Goal: Transaction & Acquisition: Purchase product/service

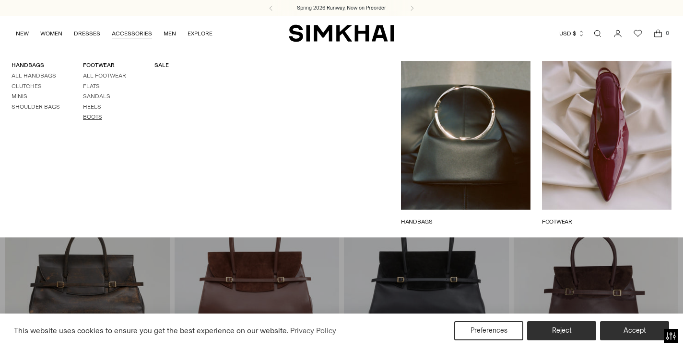
click at [93, 114] on link "Boots" at bounding box center [92, 117] width 19 height 7
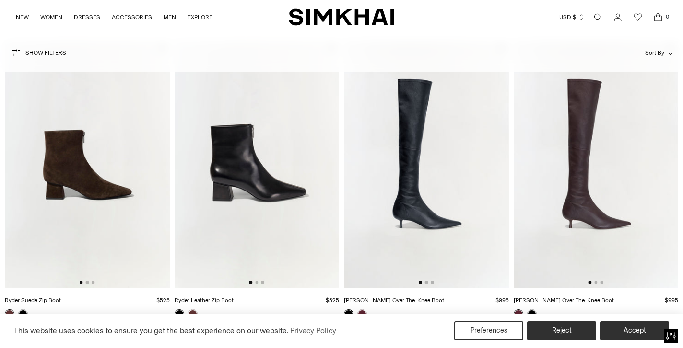
scroll to position [686, 0]
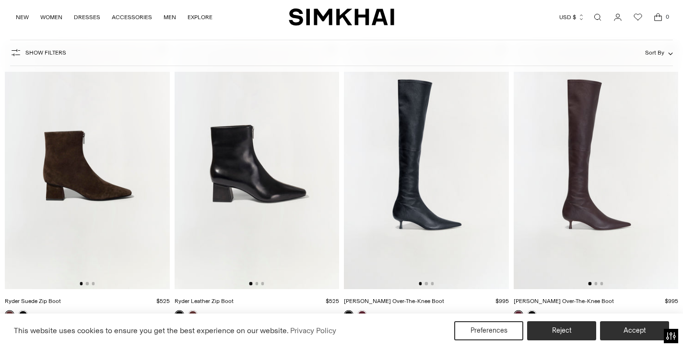
click at [420, 179] on img at bounding box center [426, 165] width 165 height 247
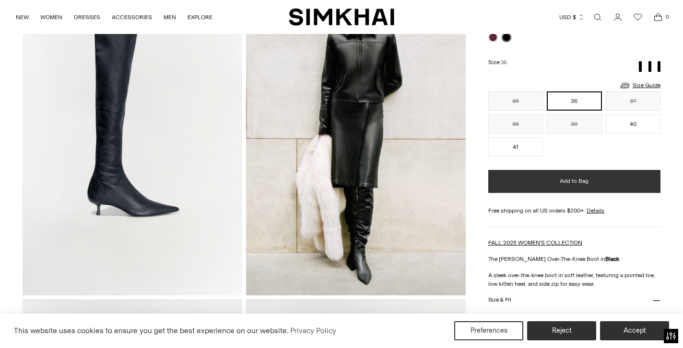
scroll to position [104, 0]
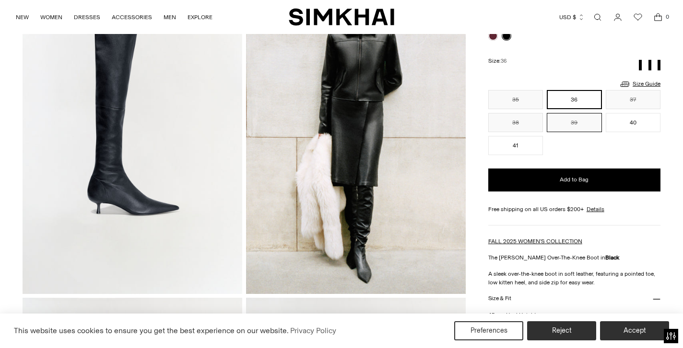
click at [575, 121] on button "39" at bounding box center [573, 122] width 55 height 19
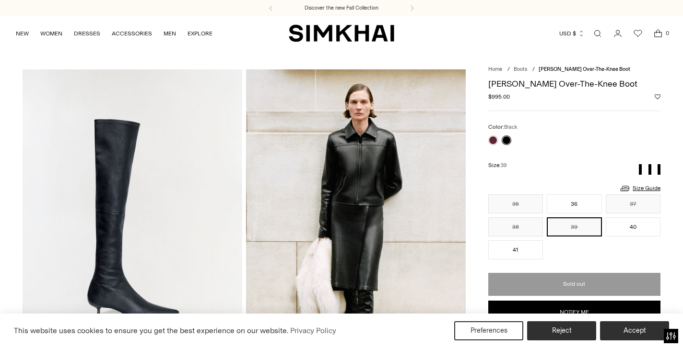
click at [617, 34] on icon "Go to the account page" at bounding box center [617, 33] width 7 height 7
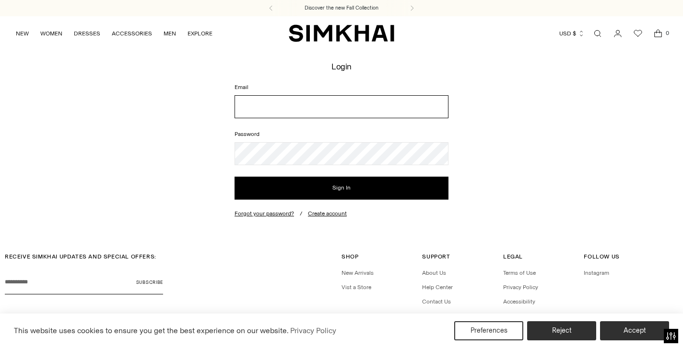
click at [310, 103] on input "Email" at bounding box center [341, 106] width 214 height 23
type input "**********"
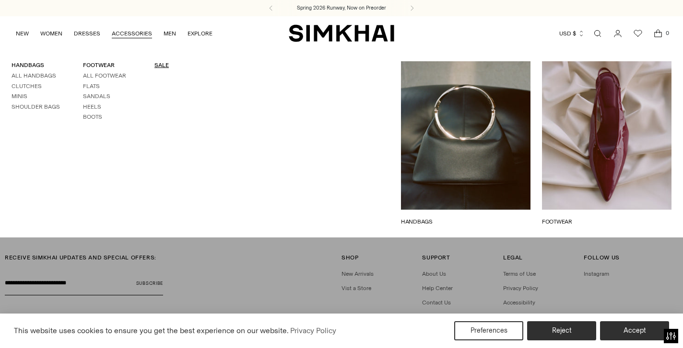
click at [155, 69] on link "SALE" at bounding box center [161, 65] width 14 height 7
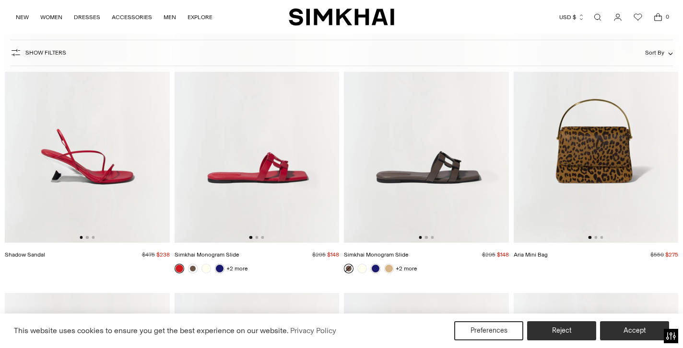
scroll to position [2773, 0]
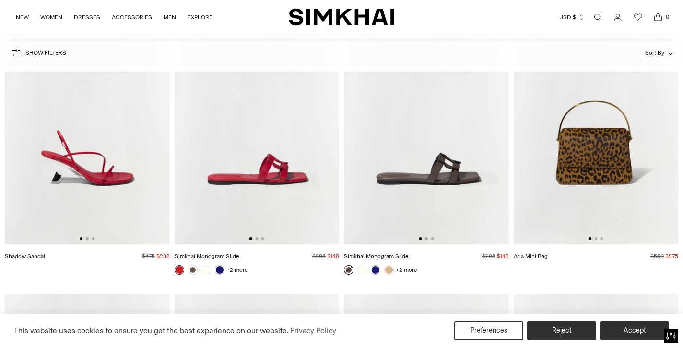
click at [272, 180] on img at bounding box center [256, 121] width 165 height 247
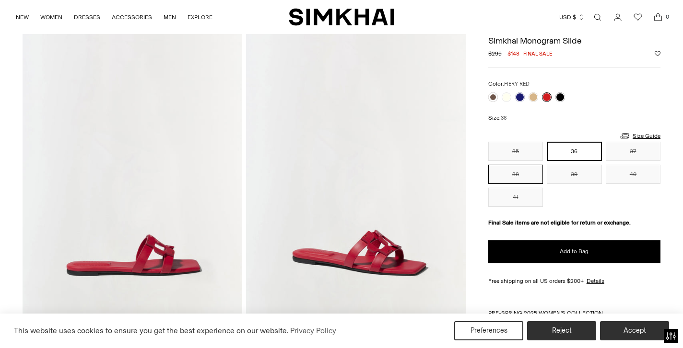
scroll to position [51, 0]
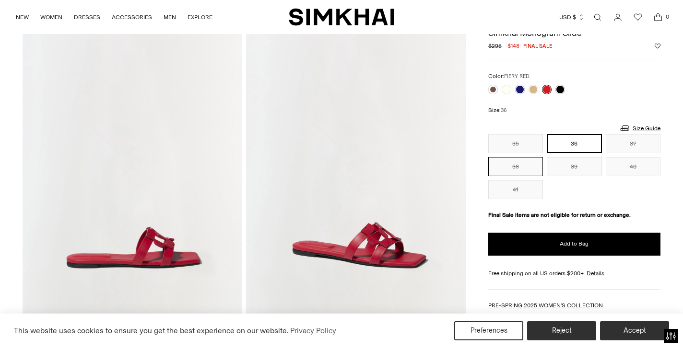
click at [514, 164] on button "38" at bounding box center [515, 166] width 55 height 19
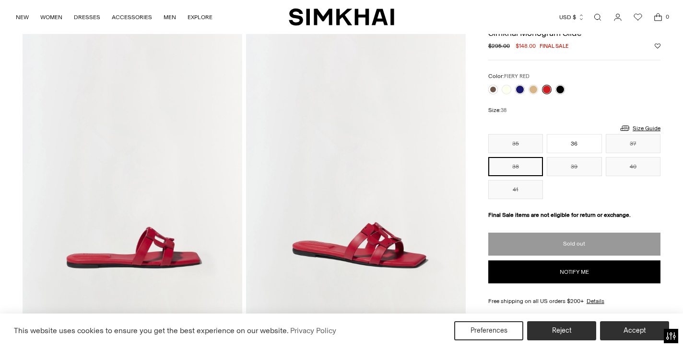
click at [578, 269] on button "Notify me" at bounding box center [574, 272] width 172 height 23
select select "**********"
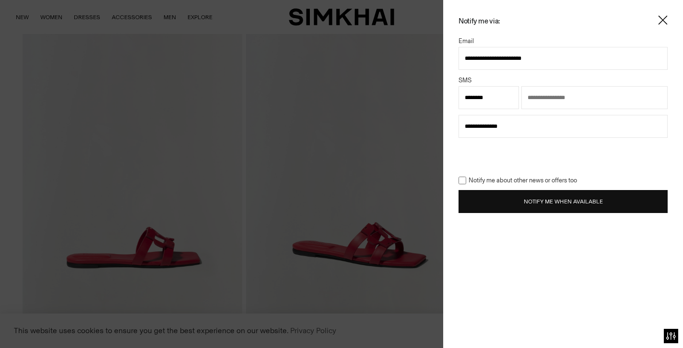
click at [559, 206] on button "Notify Me When Available" at bounding box center [562, 201] width 209 height 23
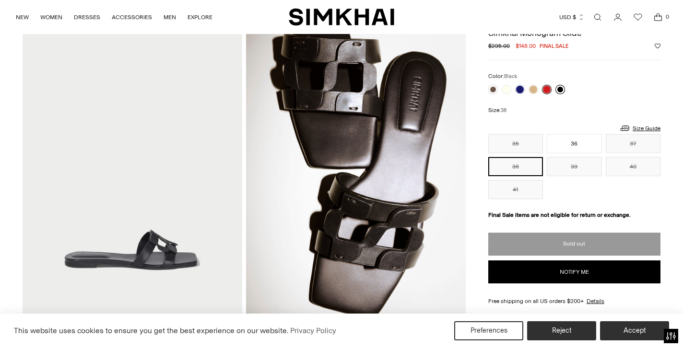
click at [561, 88] on link at bounding box center [560, 90] width 10 height 10
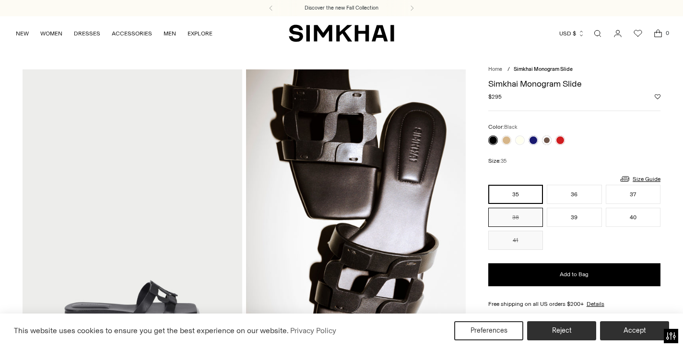
click at [509, 223] on button "38" at bounding box center [515, 217] width 55 height 19
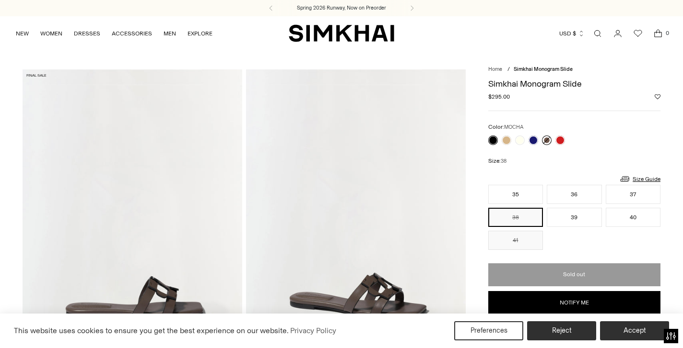
click at [546, 141] on link at bounding box center [547, 141] width 10 height 10
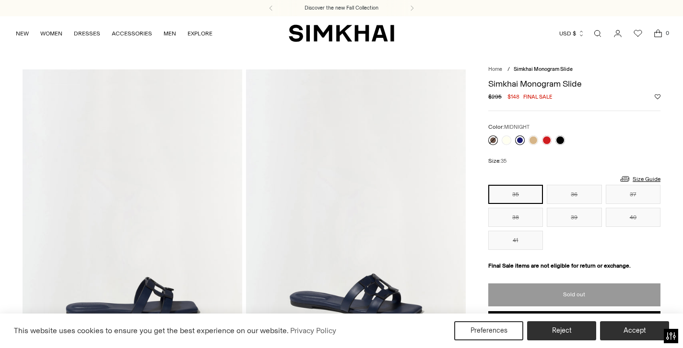
click at [517, 138] on link at bounding box center [520, 141] width 10 height 10
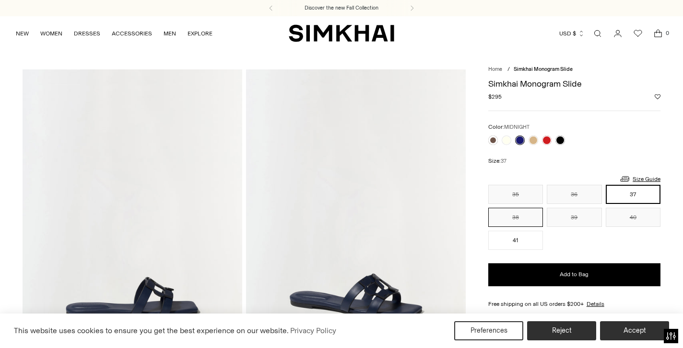
click at [516, 223] on button "38" at bounding box center [515, 217] width 55 height 19
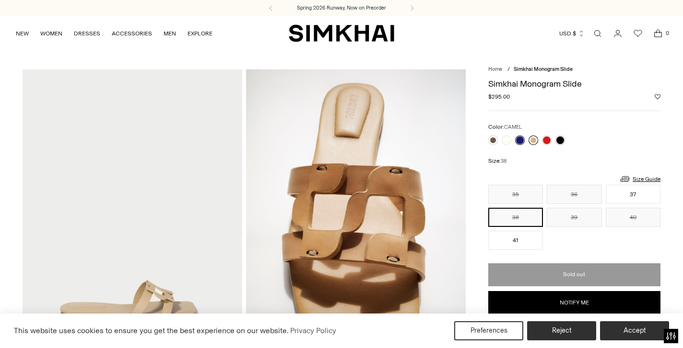
click at [532, 137] on link at bounding box center [533, 141] width 10 height 10
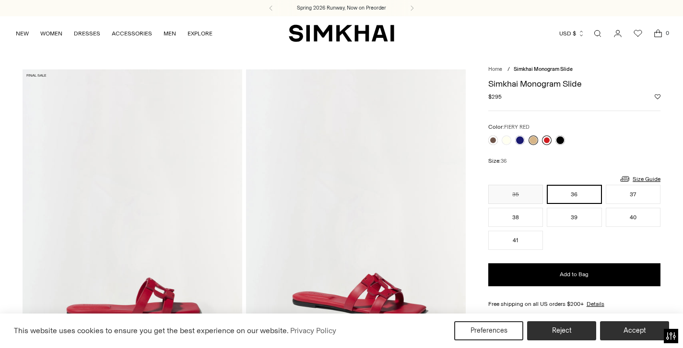
click at [546, 138] on link at bounding box center [547, 141] width 10 height 10
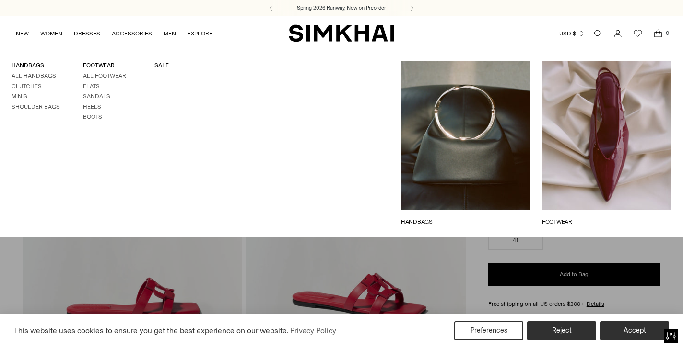
click at [599, 32] on icon "Open search modal" at bounding box center [597, 34] width 4 height 4
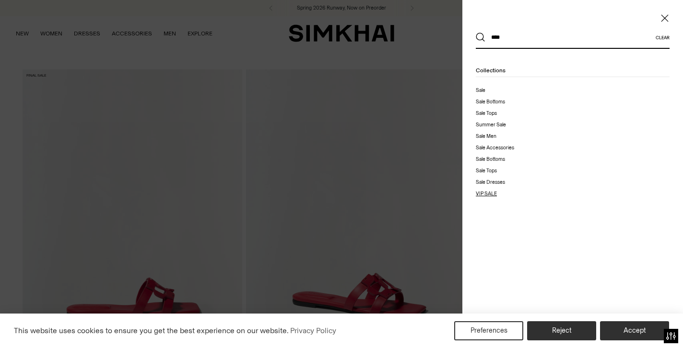
type input "****"
click at [486, 190] on div "VIP SALE" at bounding box center [485, 194] width 21 height 8
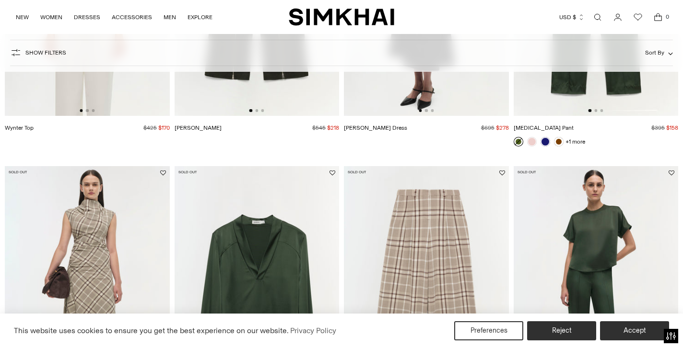
scroll to position [139, 0]
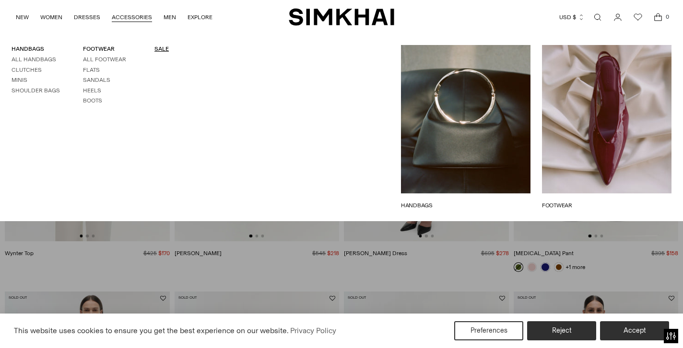
click at [160, 52] on link "SALE" at bounding box center [161, 49] width 14 height 7
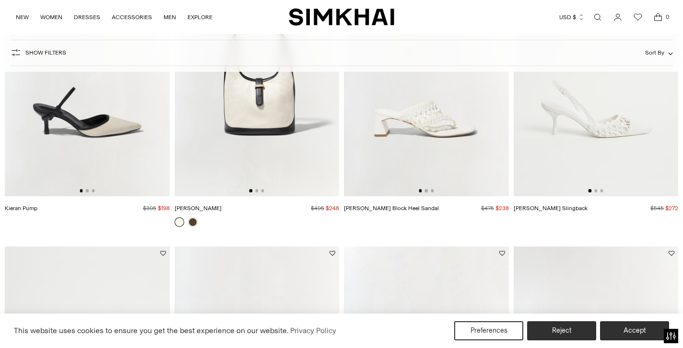
scroll to position [1041, 0]
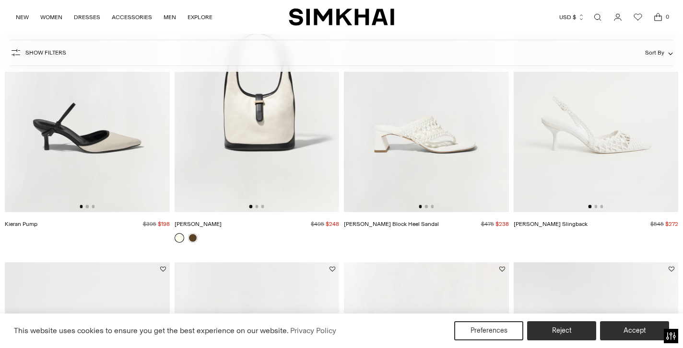
click at [433, 142] on img at bounding box center [426, 88] width 165 height 247
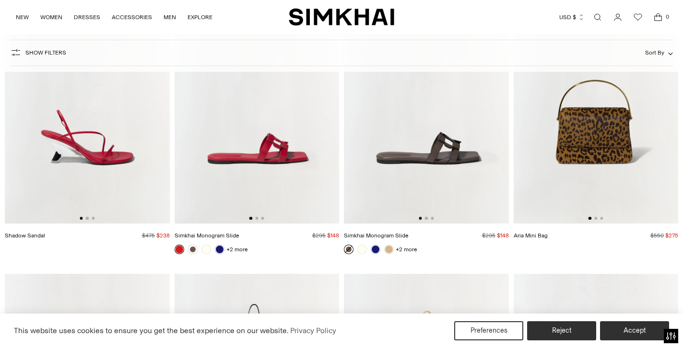
scroll to position [2795, 0]
